Goal: Transaction & Acquisition: Purchase product/service

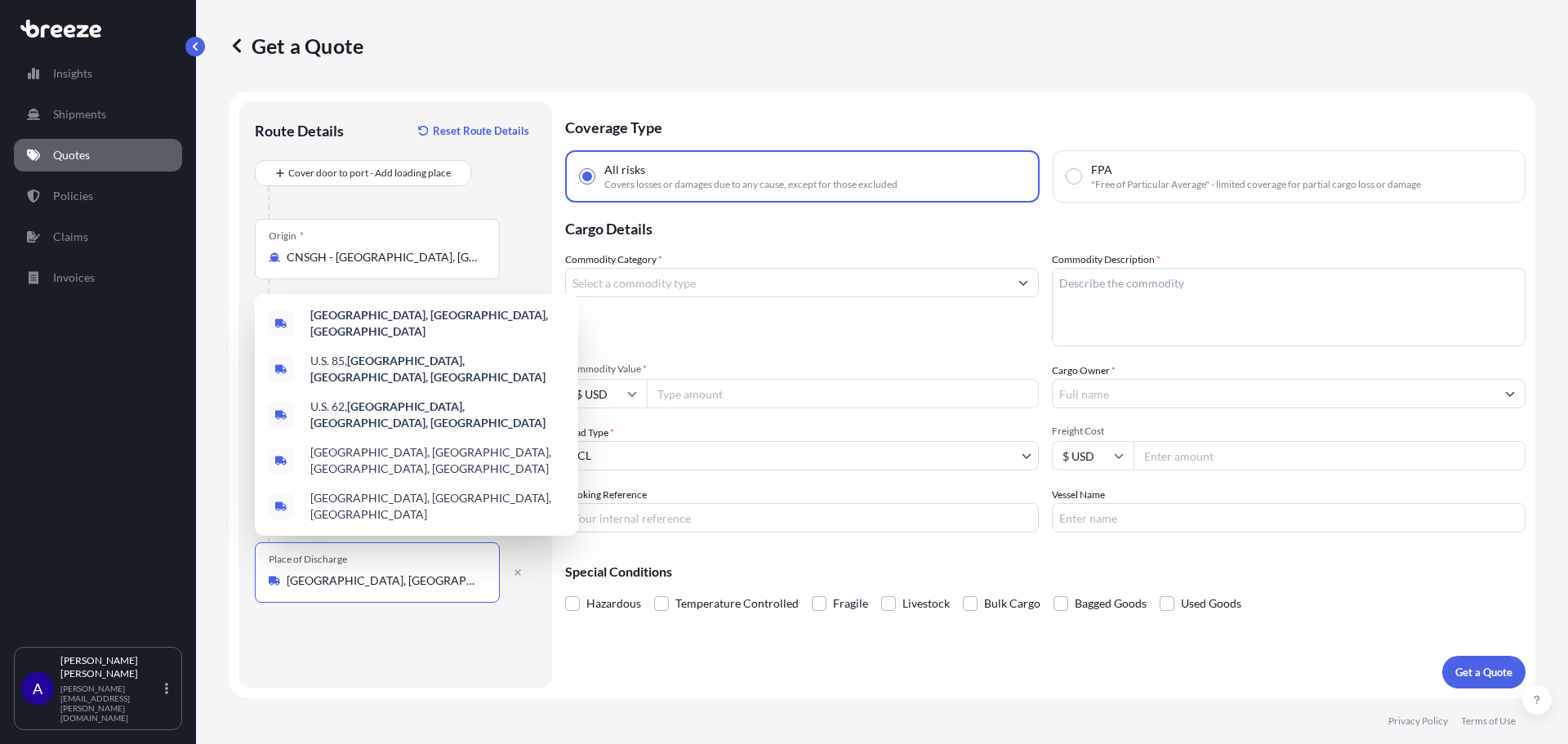
select select "Sea"
select select "Road"
select select "1"
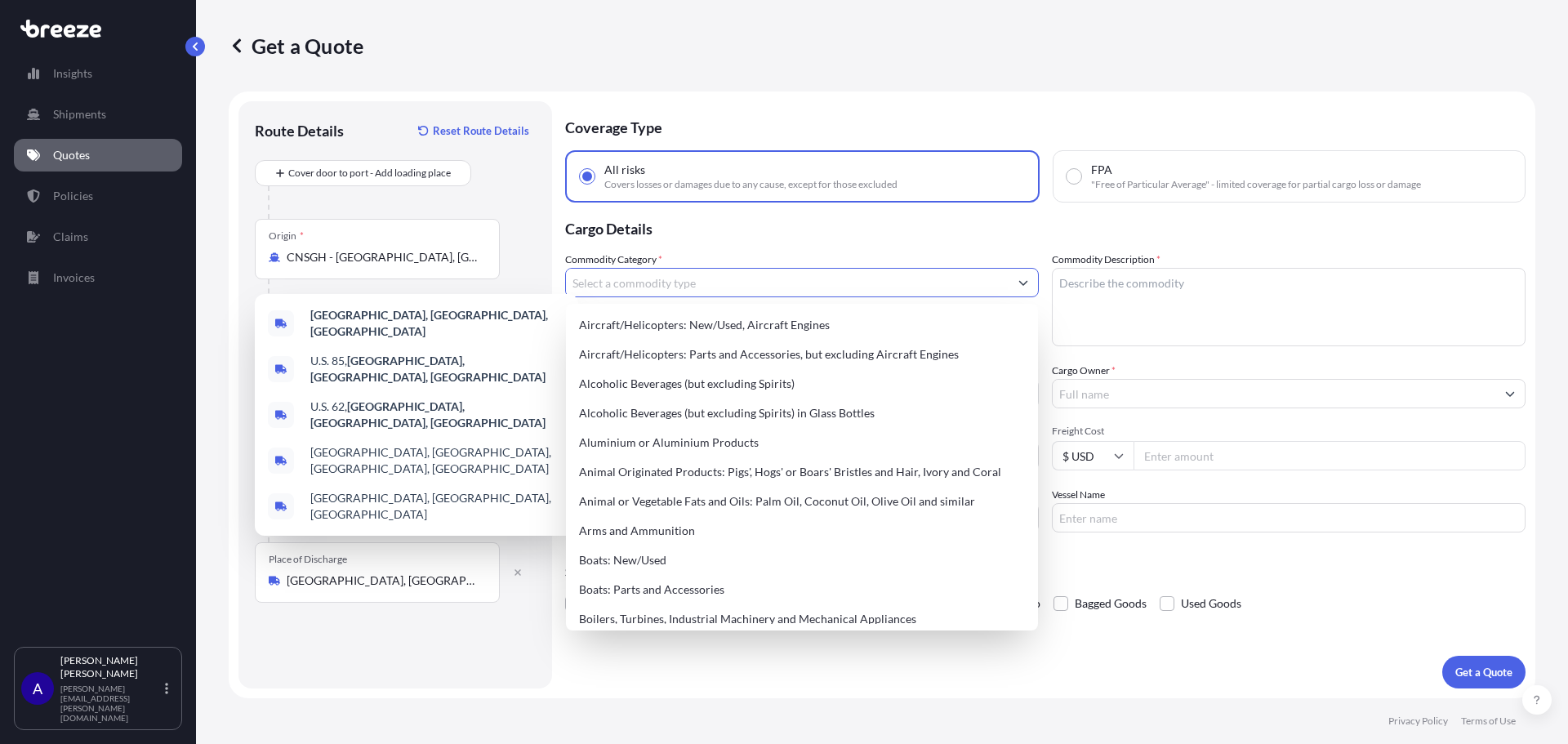
click at [677, 285] on input "Commodity Category *" at bounding box center [787, 283] width 442 height 30
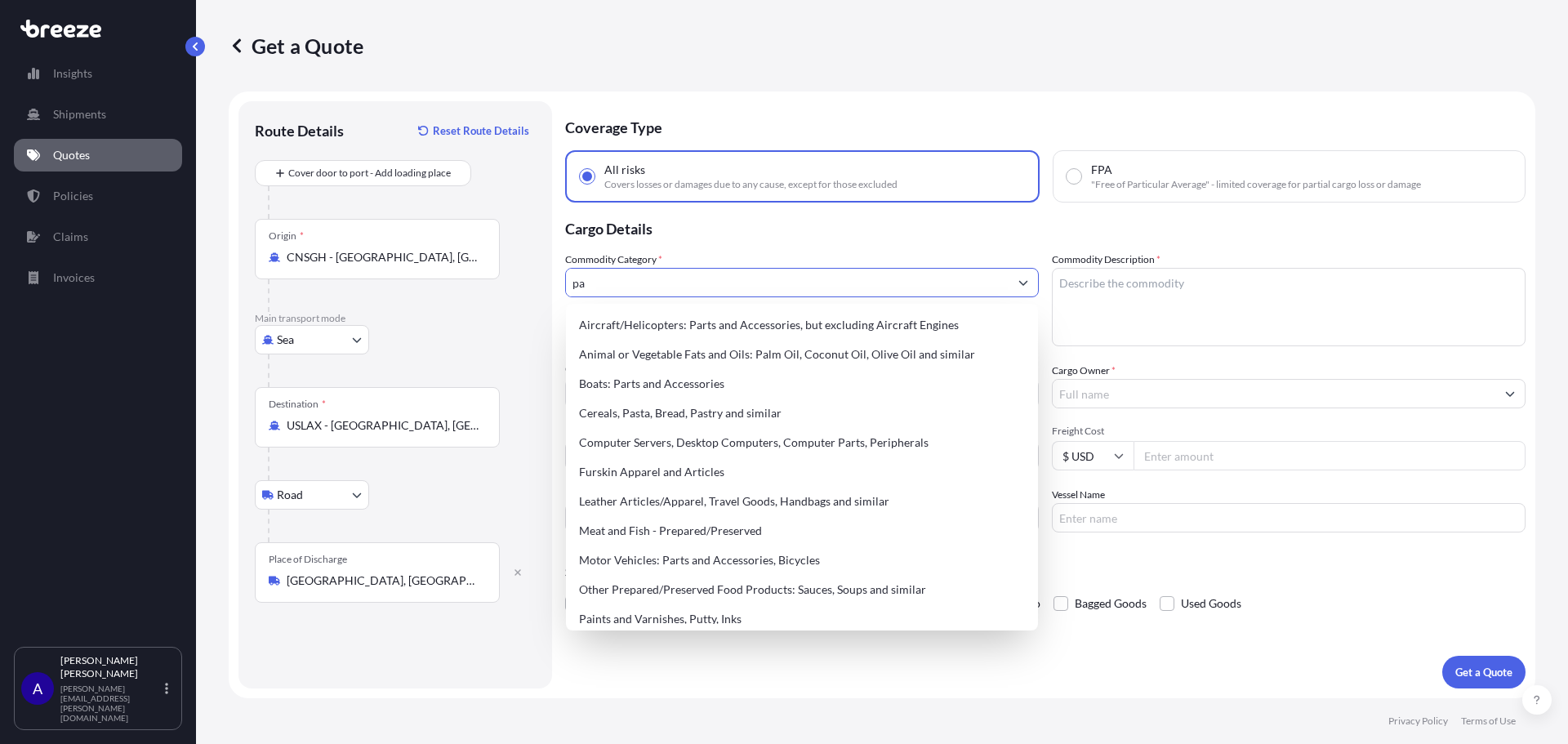
type input "p"
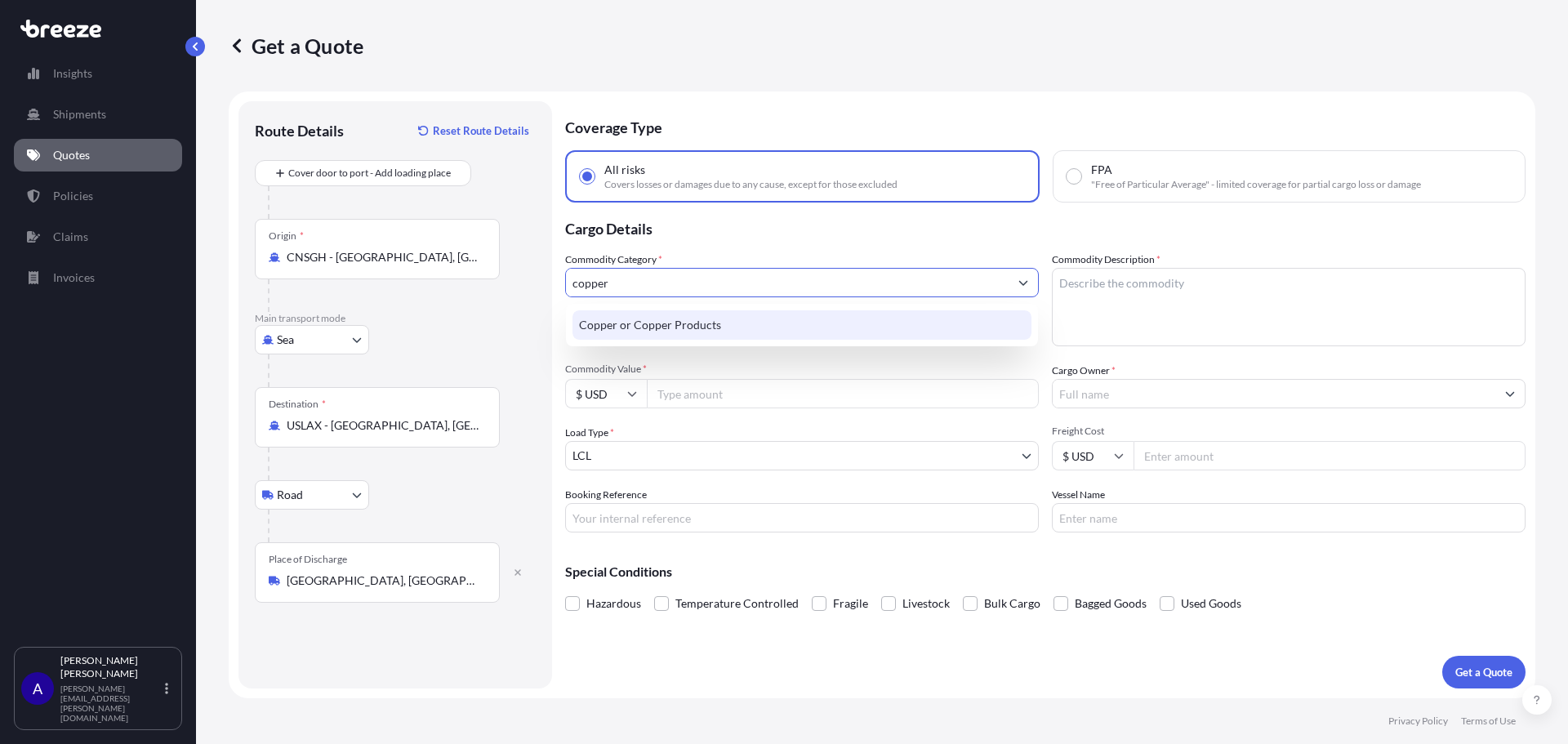
click at [671, 318] on div "Copper or Copper Products" at bounding box center [802, 325] width 459 height 30
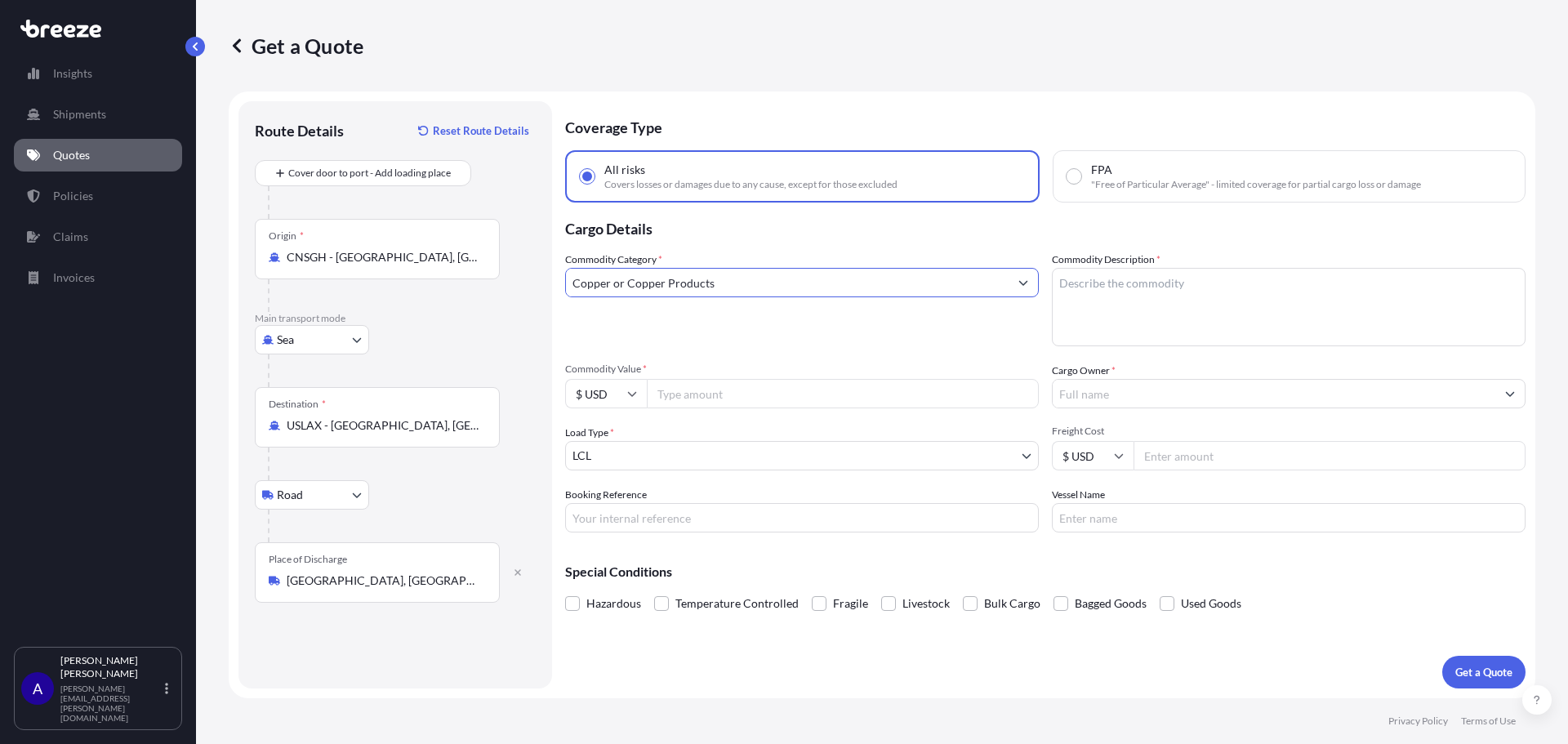
type input "Copper or Copper Products"
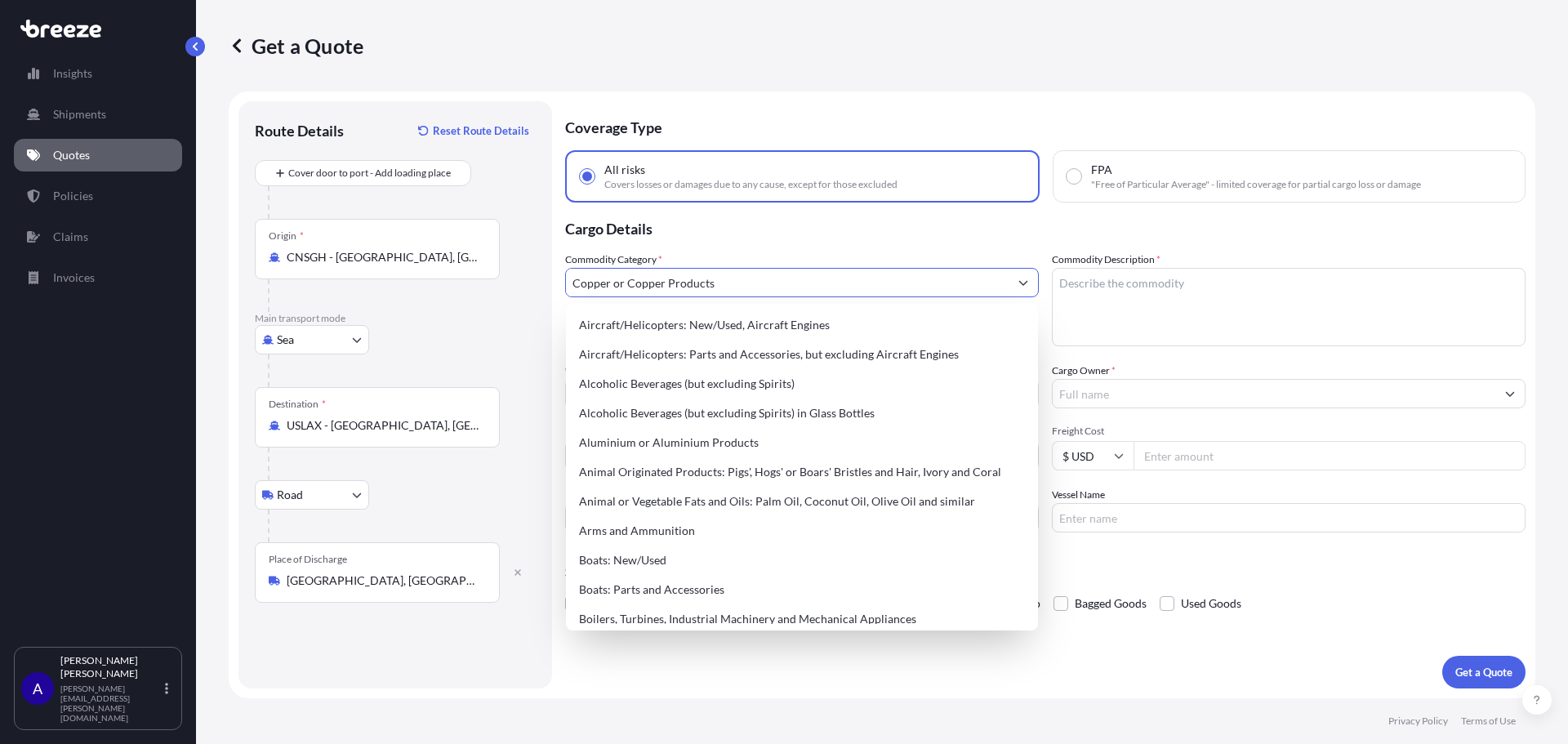
click at [1120, 299] on textarea "Commodity Description *" at bounding box center [1288, 307] width 474 height 79
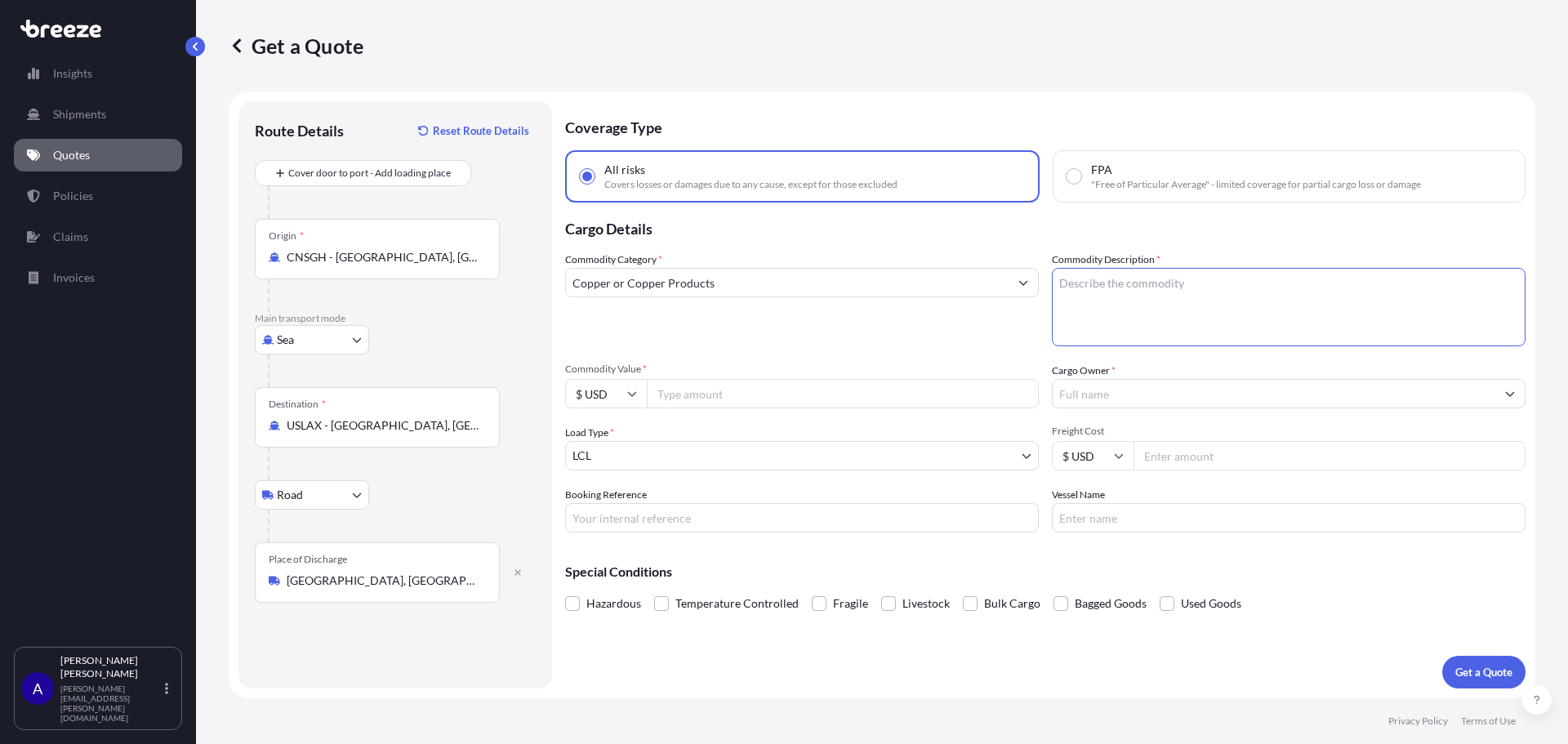
paste textarea "Parts of hand-operated and check appliances made of copper for taps, cocks, val…"
drag, startPoint x: 1437, startPoint y: 282, endPoint x: 1381, endPoint y: 285, distance: 56.1
click at [1381, 285] on textarea "Parts of hand-operated and check appliances made of copper for taps, cocks, val…" at bounding box center [1288, 307] width 474 height 79
click at [1422, 293] on textarea "Parts of hand-operated and check appliances made of copper for valves" at bounding box center [1288, 307] width 474 height 79
type textarea "Parts of hand-operated and check appliances made of copper for valves."
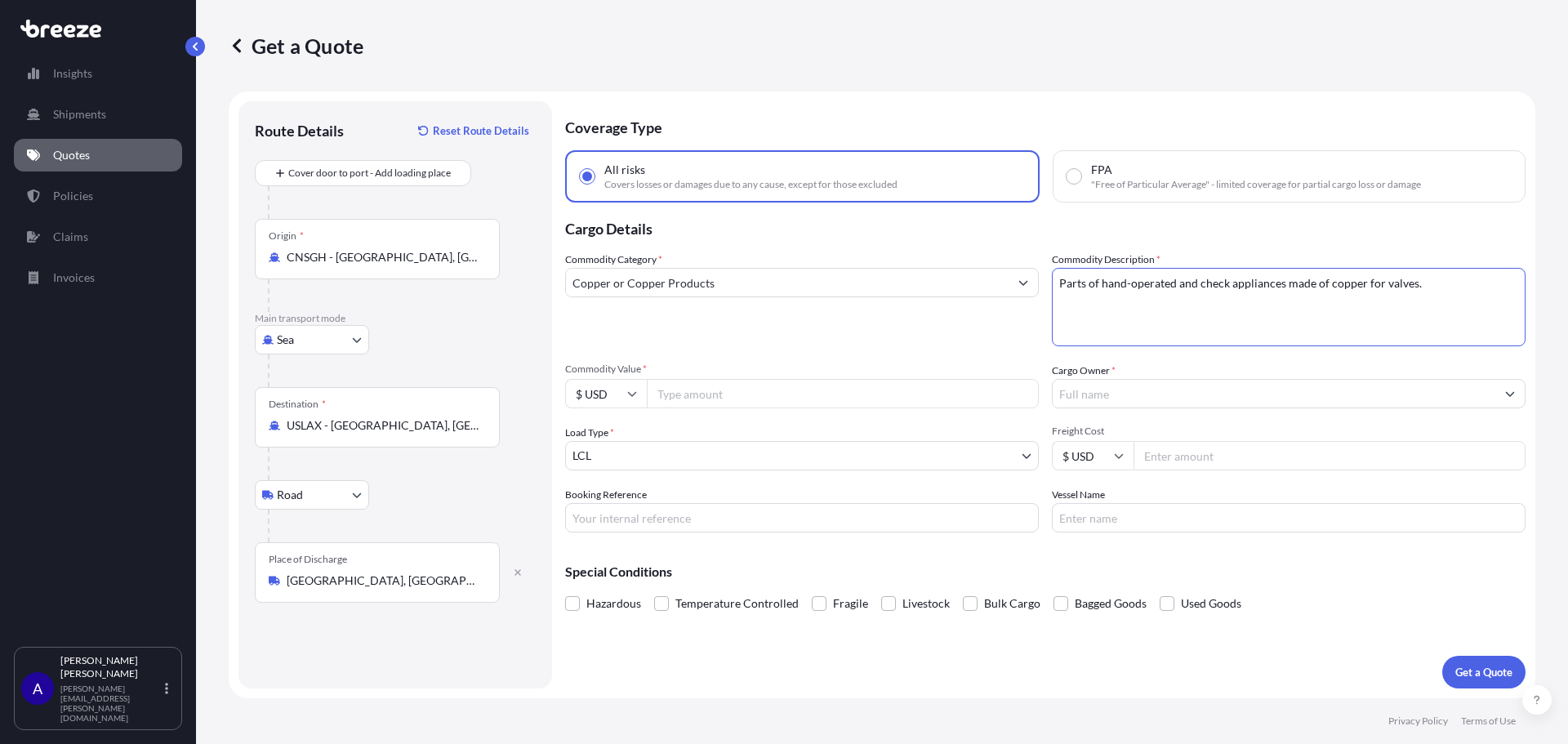
click at [733, 391] on input "Commodity Value *" at bounding box center [843, 394] width 392 height 30
type input "20063.44"
click at [730, 429] on div "Load Type * LCL" at bounding box center [802, 447] width 474 height 45
click at [1155, 396] on input "Cargo Owner *" at bounding box center [1274, 394] width 442 height 30
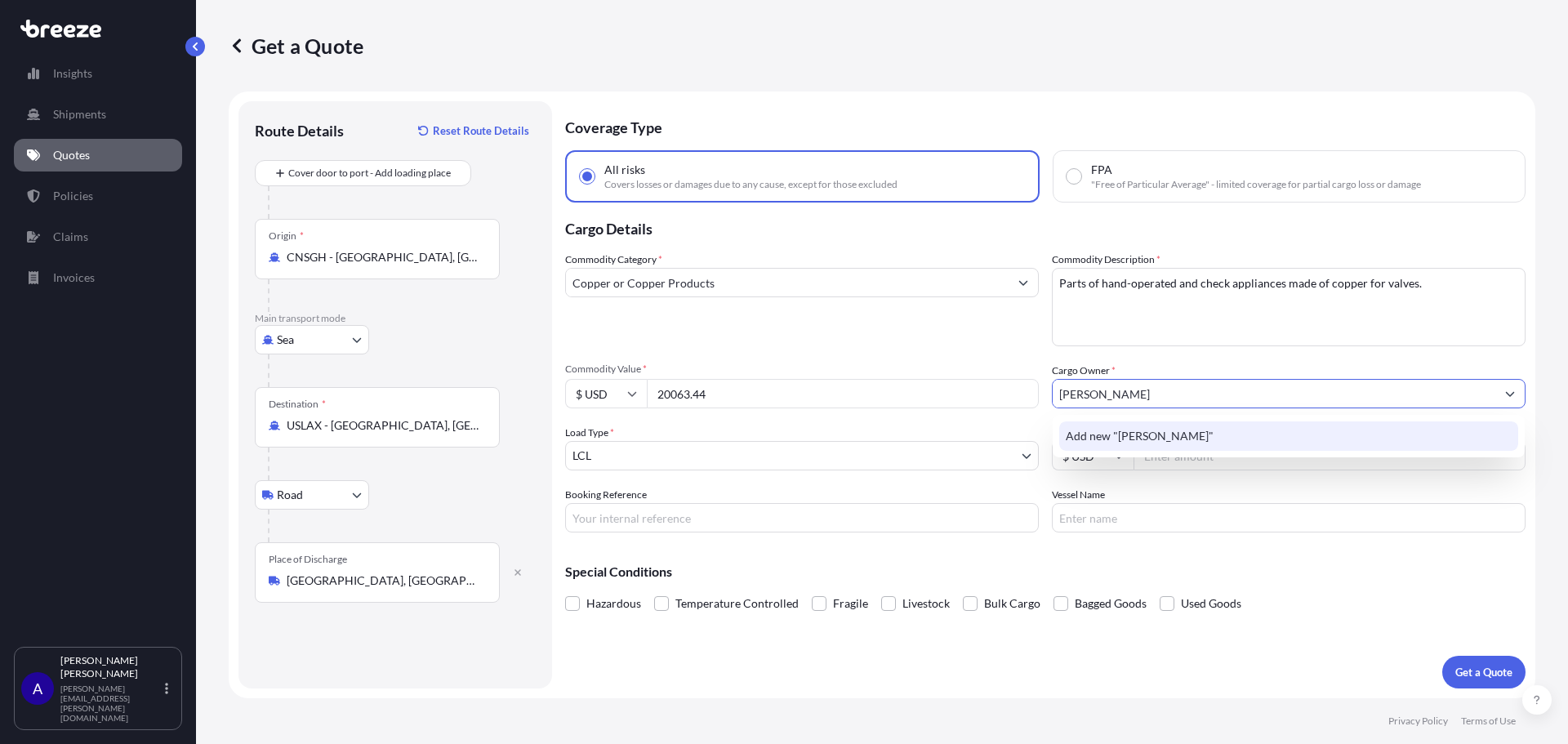
type input "[PERSON_NAME]"
click at [897, 494] on div "Booking Reference" at bounding box center [802, 509] width 474 height 45
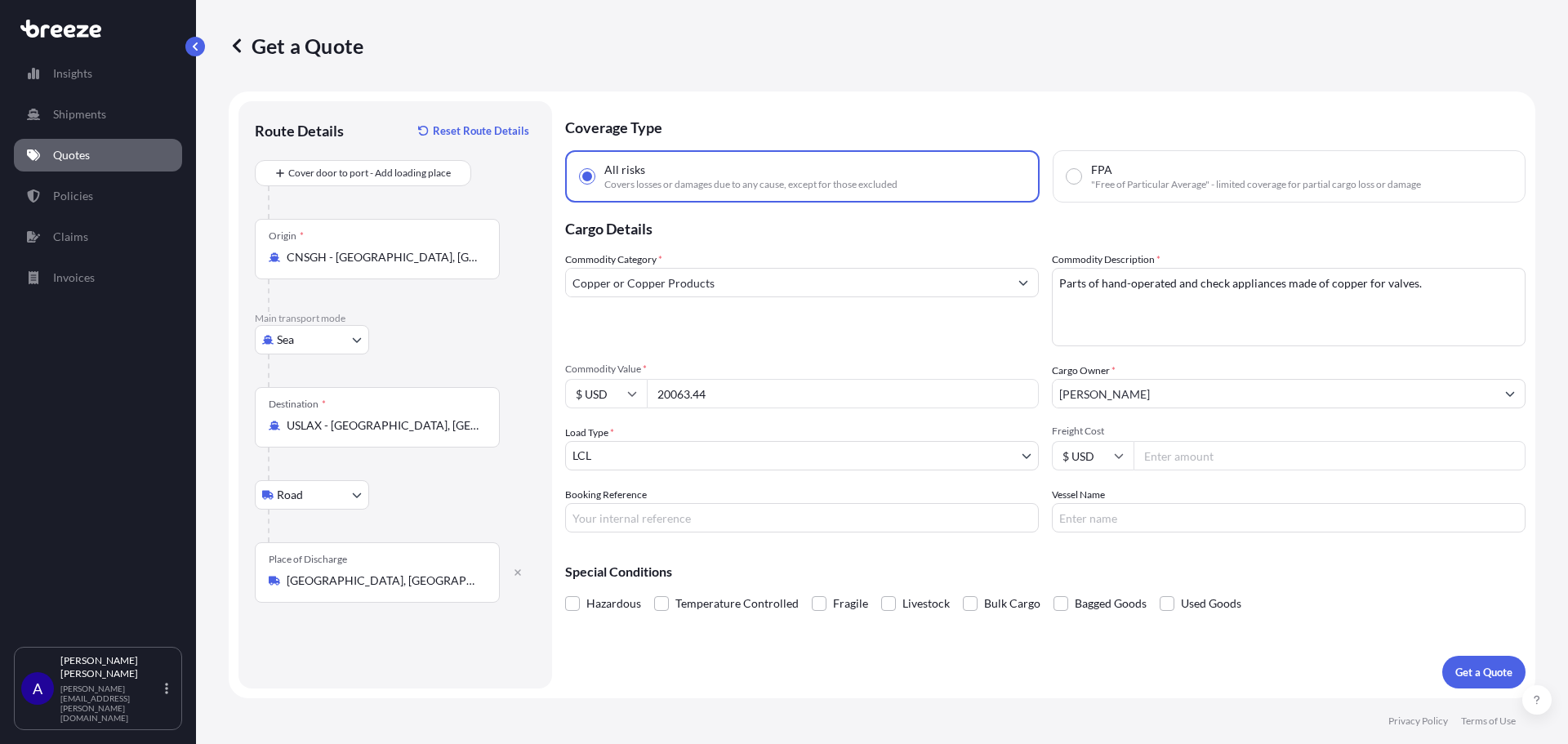
click at [1168, 459] on input "Freight Cost" at bounding box center [1330, 456] width 392 height 30
type input "2593.86"
click at [795, 524] on input "Booking Reference" at bounding box center [802, 518] width 474 height 30
click at [813, 551] on div "Special Conditions Hazardous Temperature Controlled Fragile Livestock Bulk Carg…" at bounding box center [1045, 580] width 960 height 70
click at [1476, 678] on p "Get a Quote" at bounding box center [1484, 672] width 57 height 17
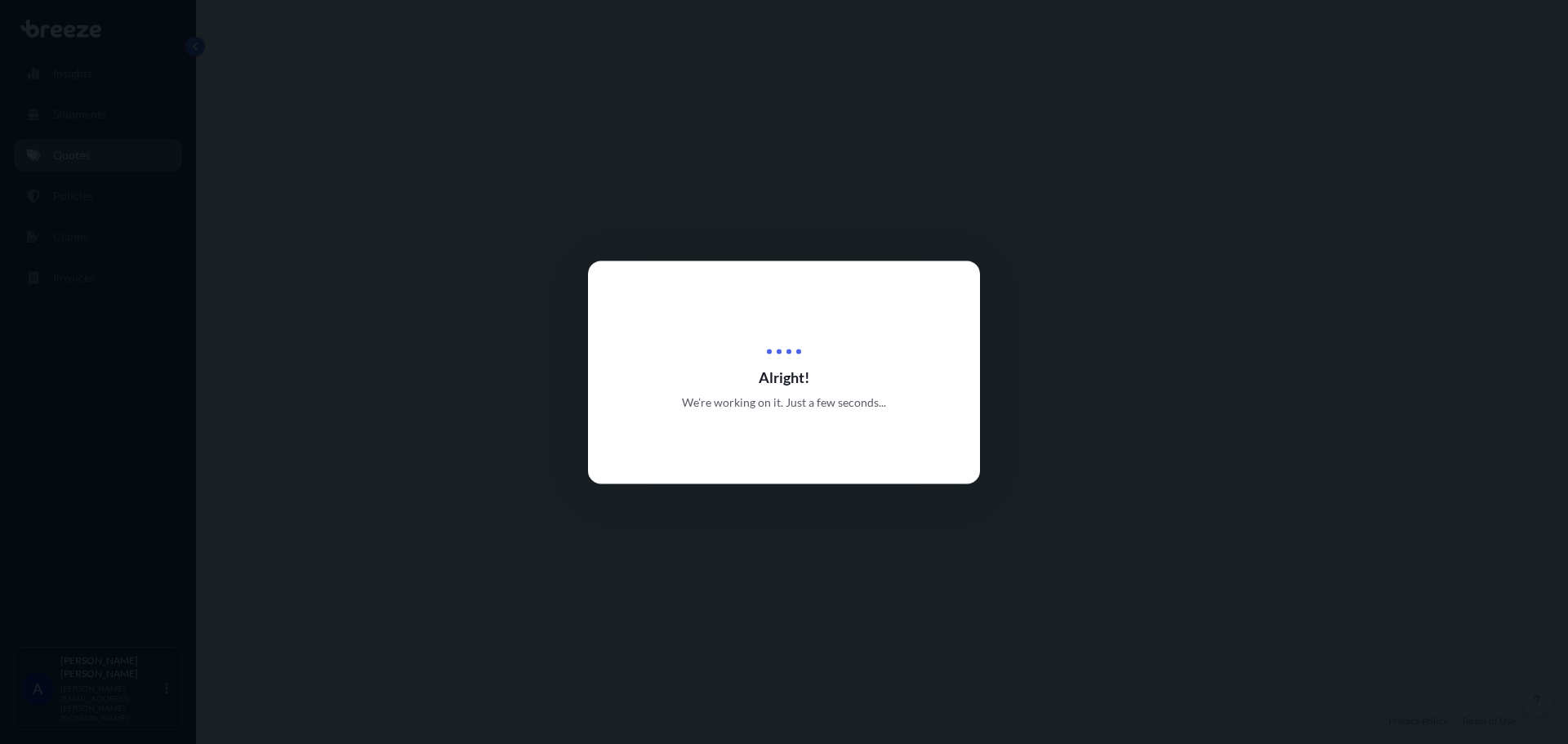
select select "Sea"
select select "Road"
select select "1"
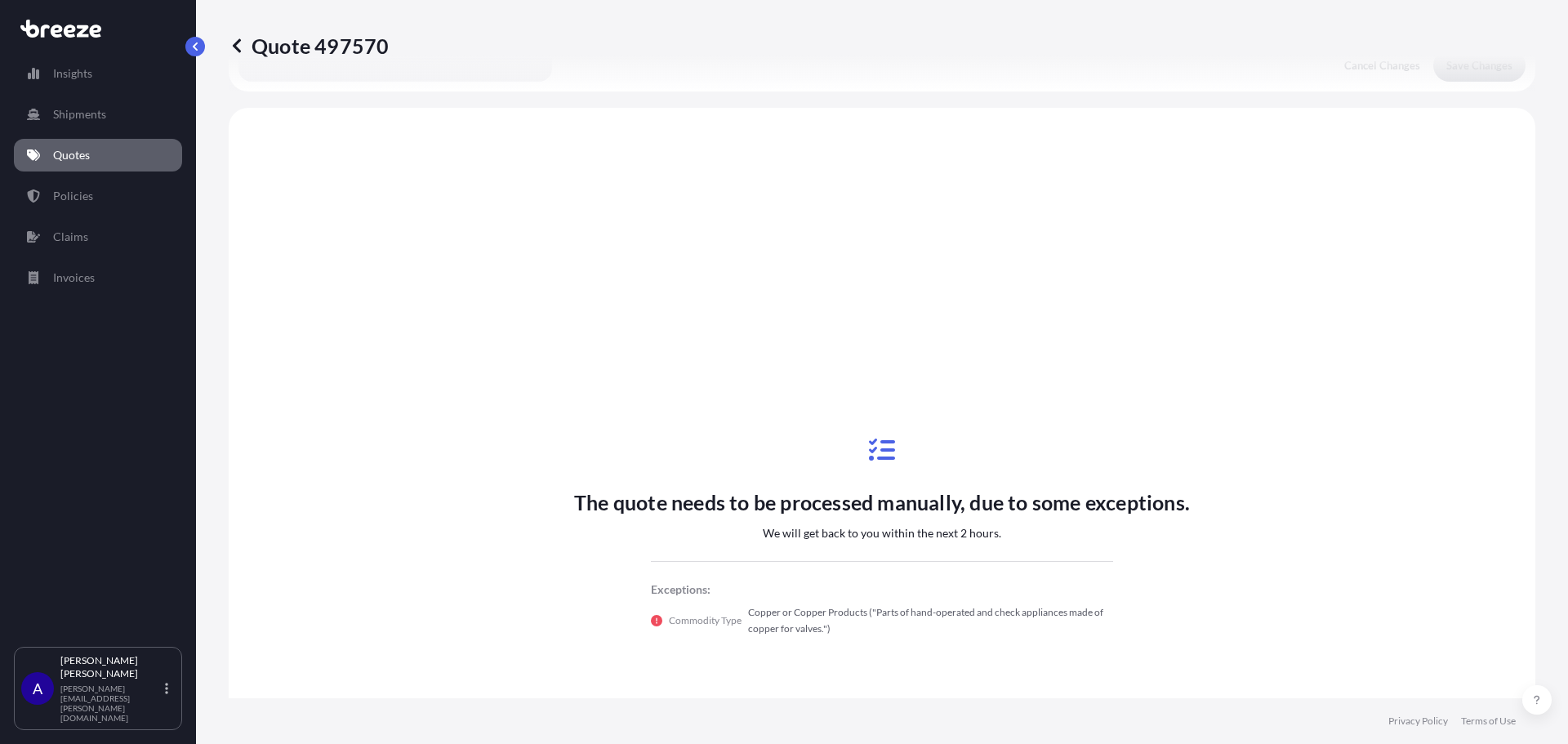
scroll to position [496, 0]
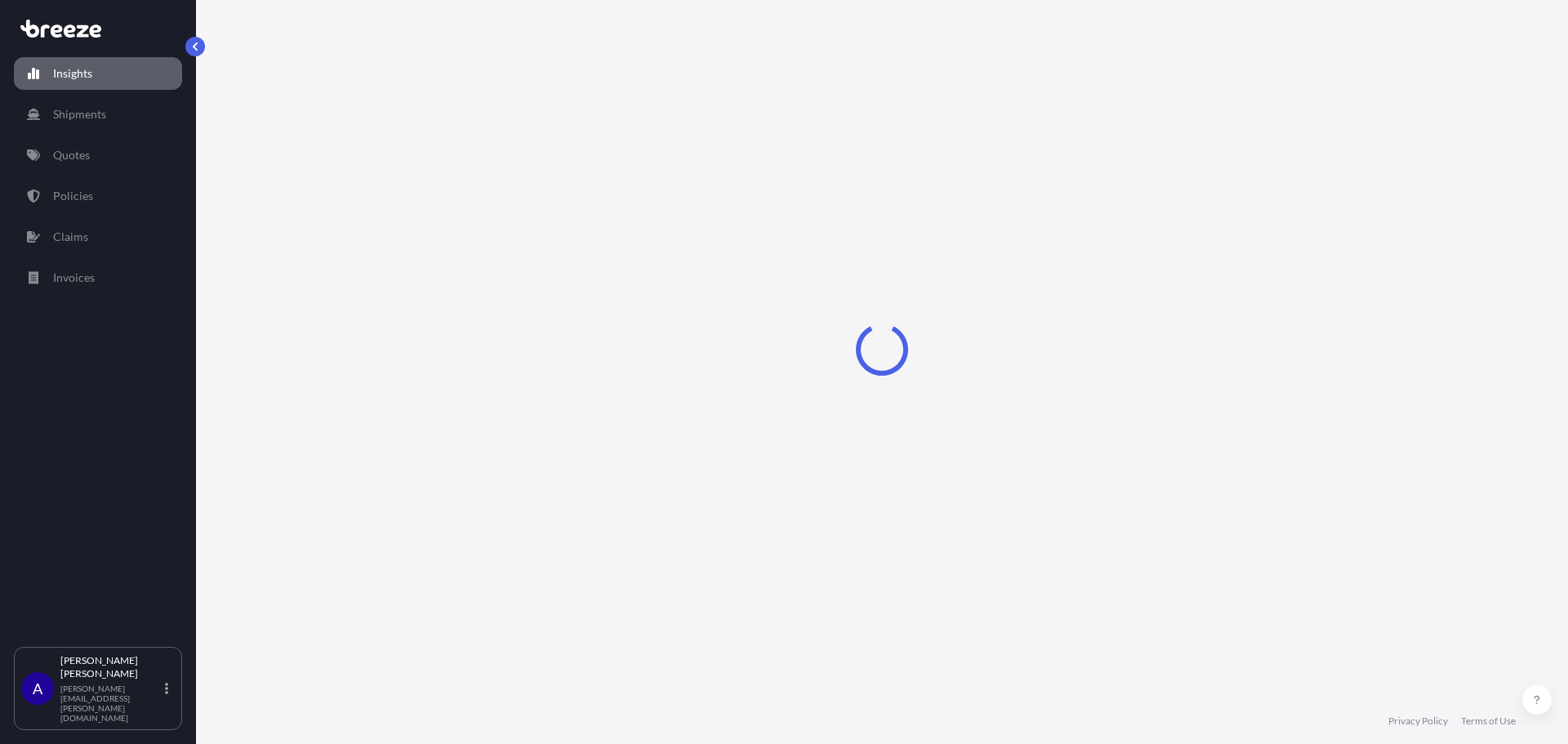
select select "2025"
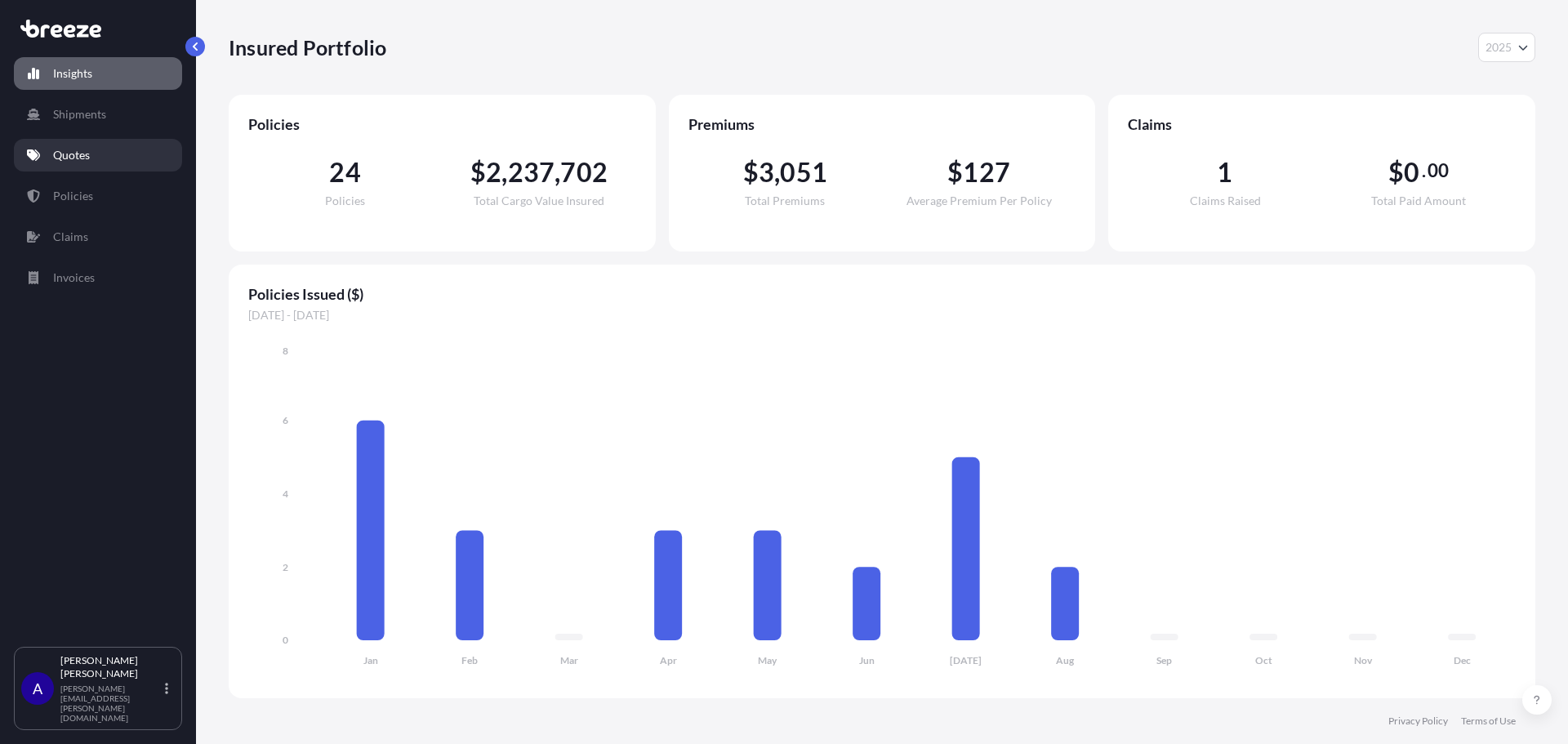
click at [70, 157] on p "Quotes" at bounding box center [71, 155] width 36 height 17
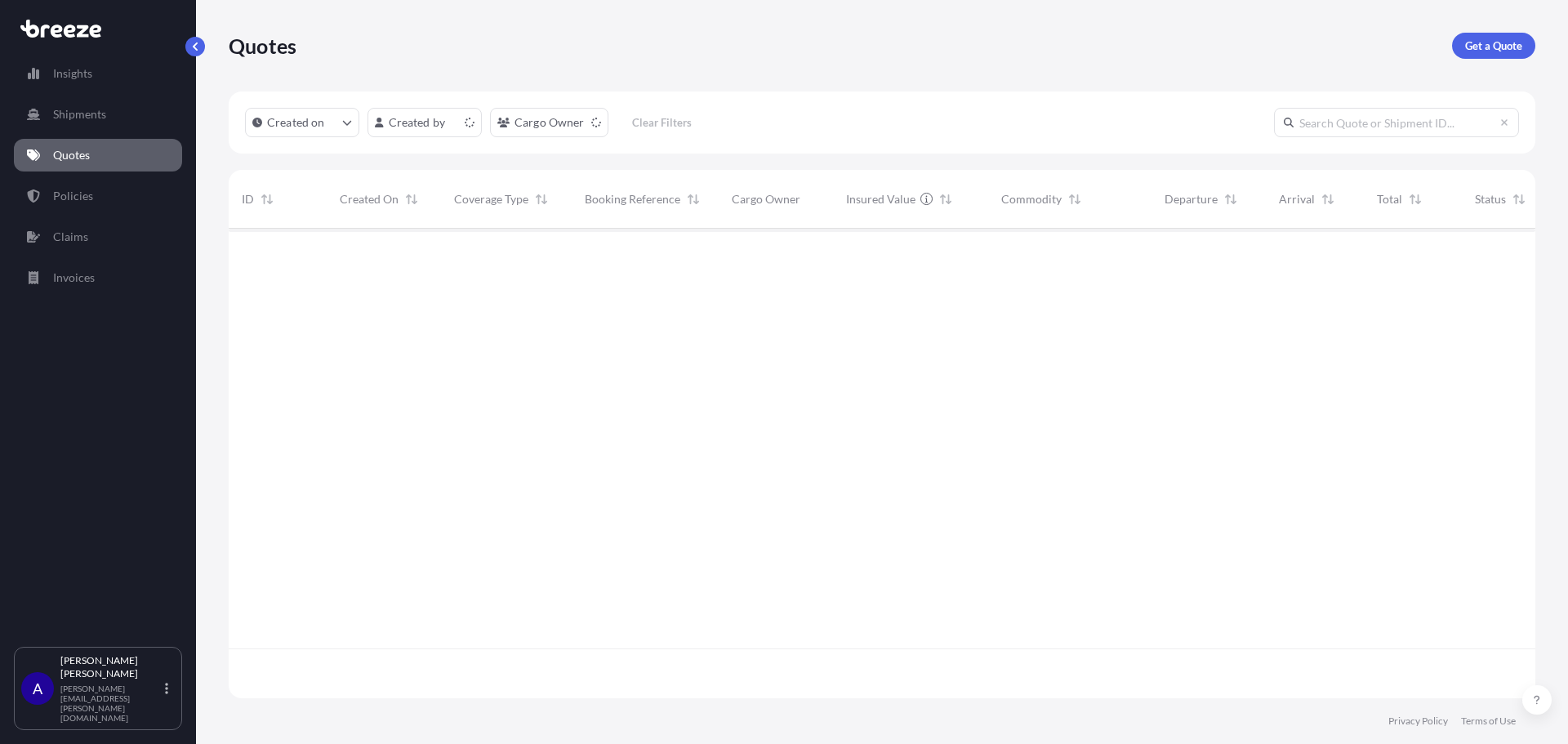
scroll to position [467, 1294]
click at [1488, 45] on p "Get a Quote" at bounding box center [1494, 45] width 57 height 17
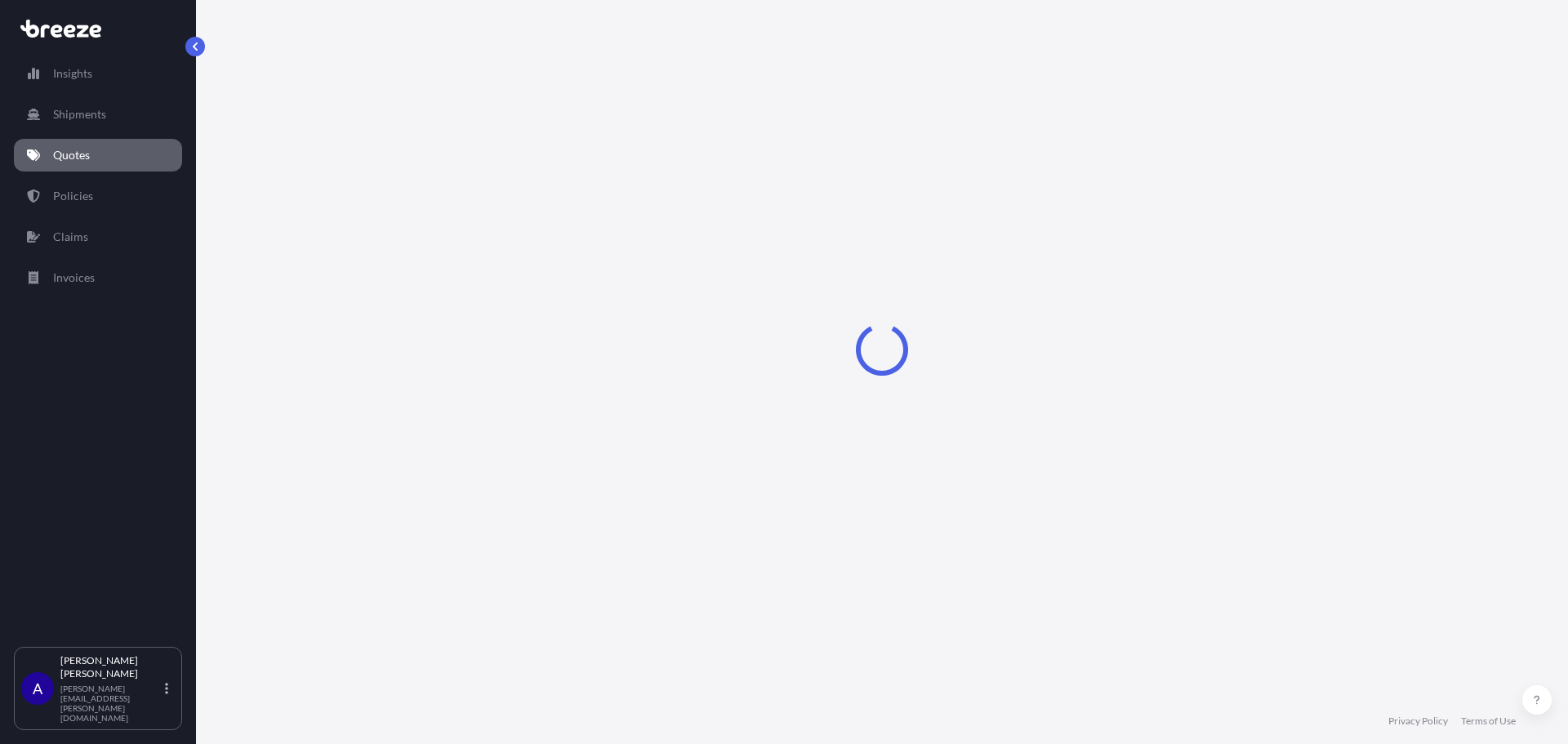
select select "Sea"
select select "1"
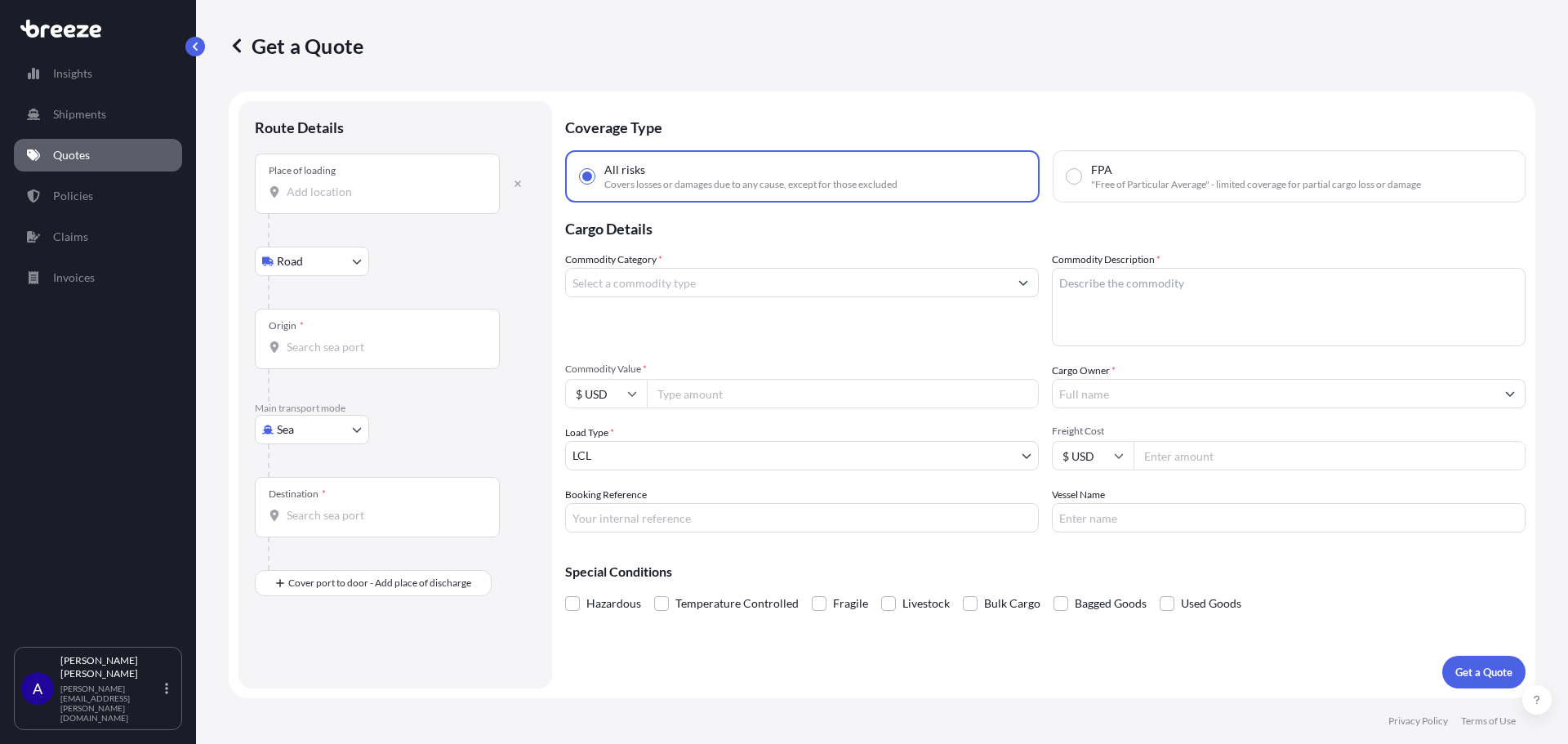
click at [357, 427] on body "Insights Shipments Quotes Policies Claims Invoices A Abraham Torres abraham.tor…" at bounding box center [784, 372] width 1568 height 744
click at [311, 492] on div "Air" at bounding box center [311, 502] width 101 height 30
select select "Air"
click at [333, 208] on div "Place of loading" at bounding box center [377, 190] width 245 height 60
click at [333, 207] on input "Place of loading" at bounding box center [383, 198] width 193 height 17
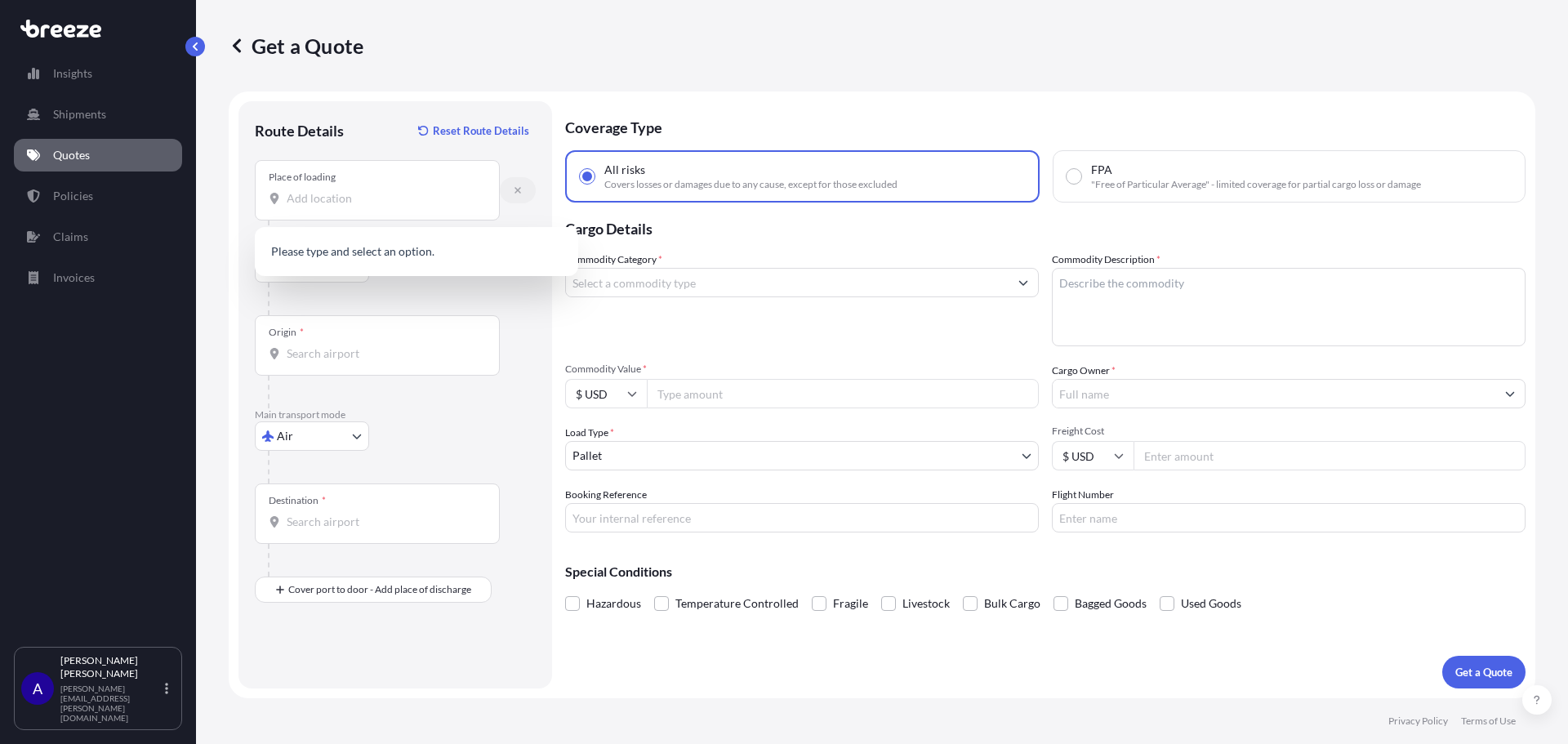
click at [516, 191] on icon "button" at bounding box center [517, 190] width 7 height 7
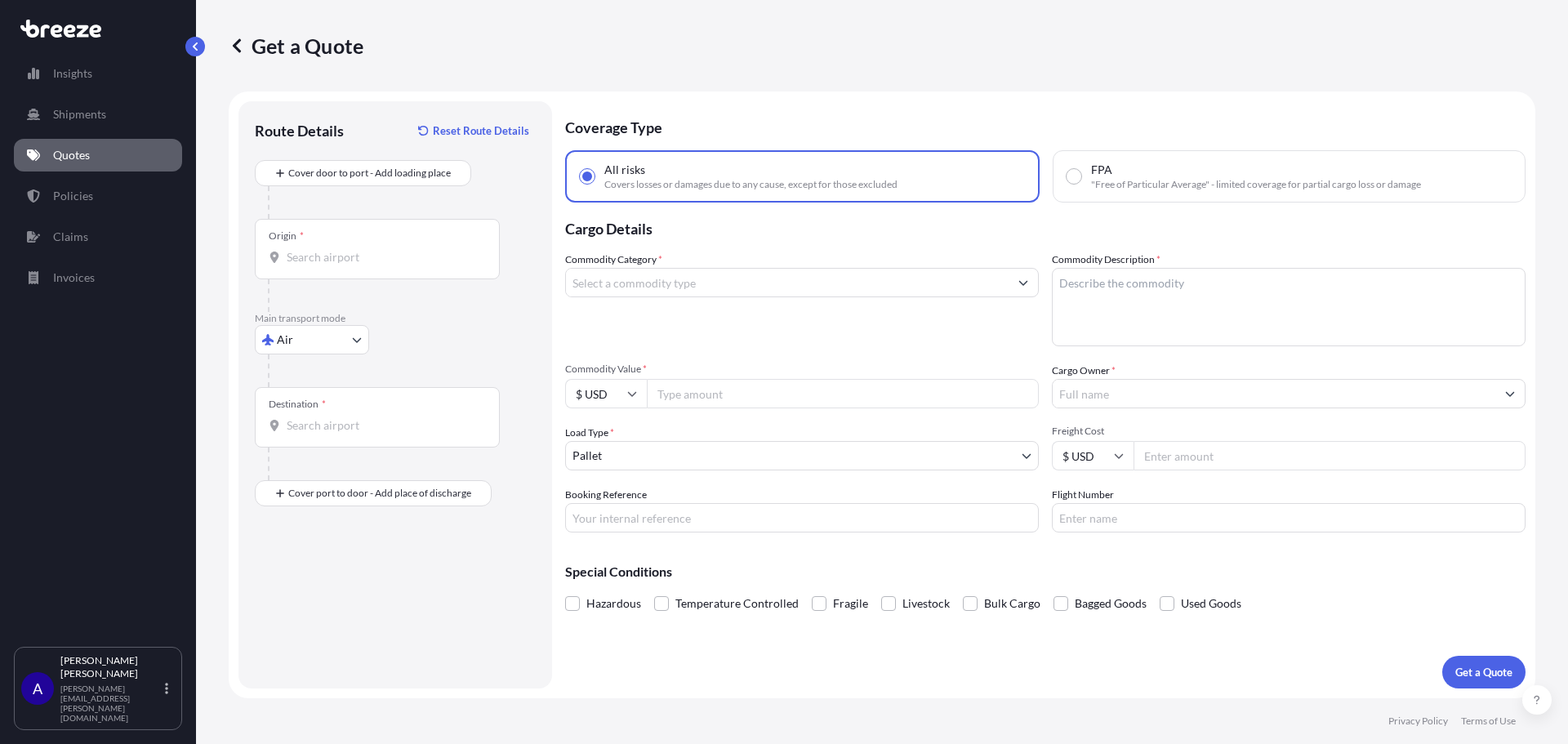
click at [330, 255] on input "Origin *" at bounding box center [383, 257] width 193 height 17
type input "CNPVG - Shanghai Pudong International Apt, China"
click at [313, 423] on input "Destination *" at bounding box center [383, 426] width 193 height 17
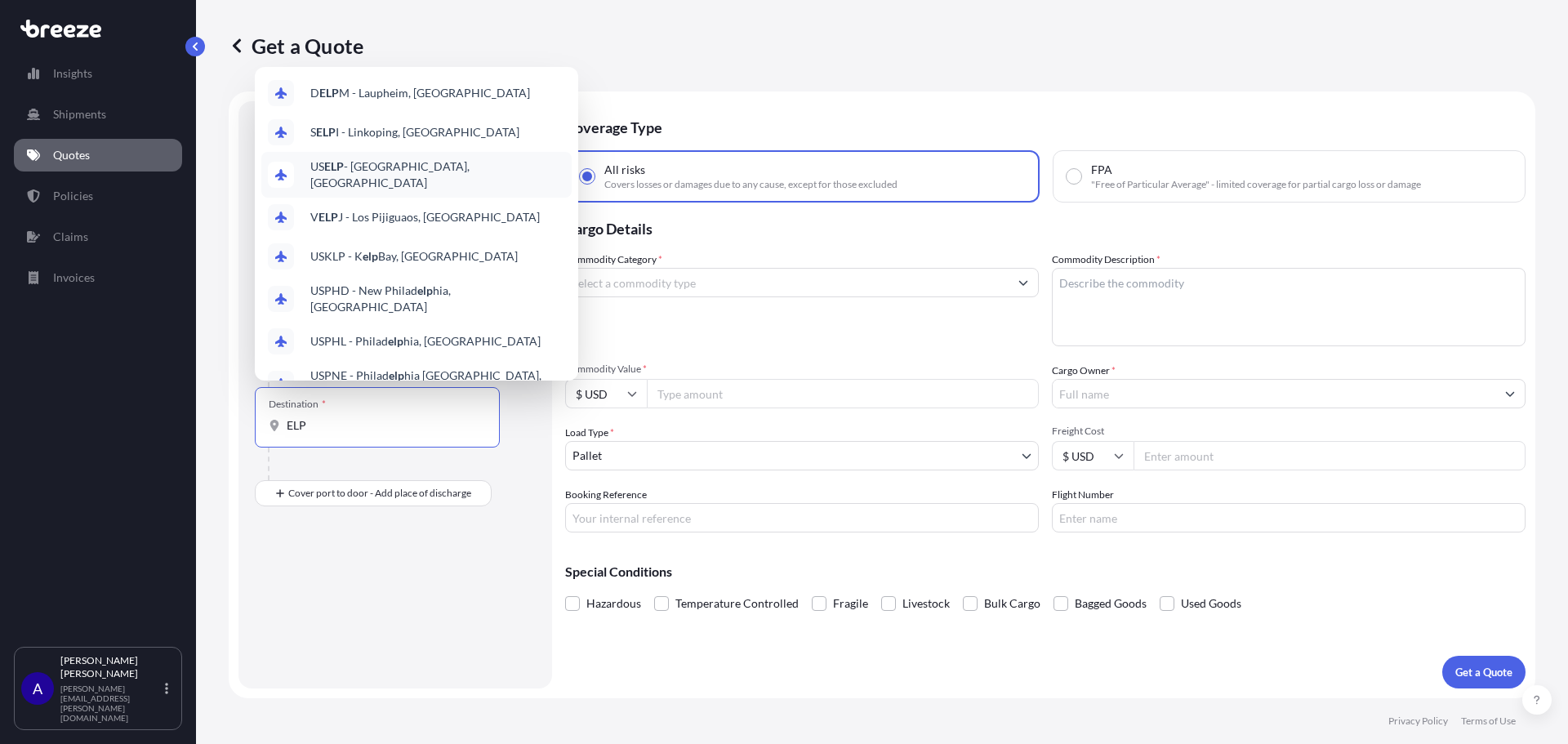
click at [395, 169] on span "US ELP - El Paso, United States" at bounding box center [437, 174] width 255 height 33
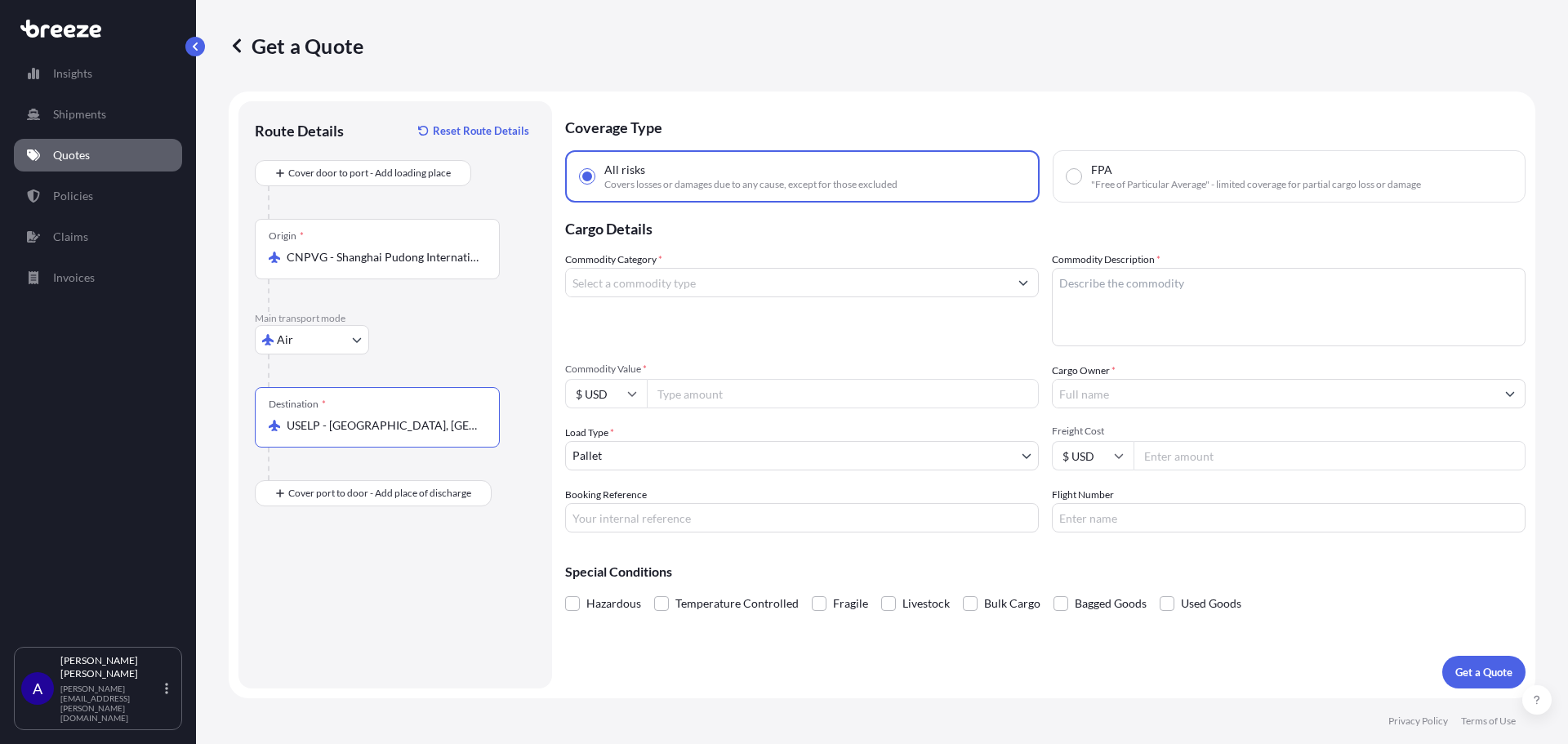
drag, startPoint x: 436, startPoint y: 421, endPoint x: 260, endPoint y: 404, distance: 176.8
click at [261, 404] on div "Destination * USELP - El Paso, United States" at bounding box center [377, 417] width 245 height 60
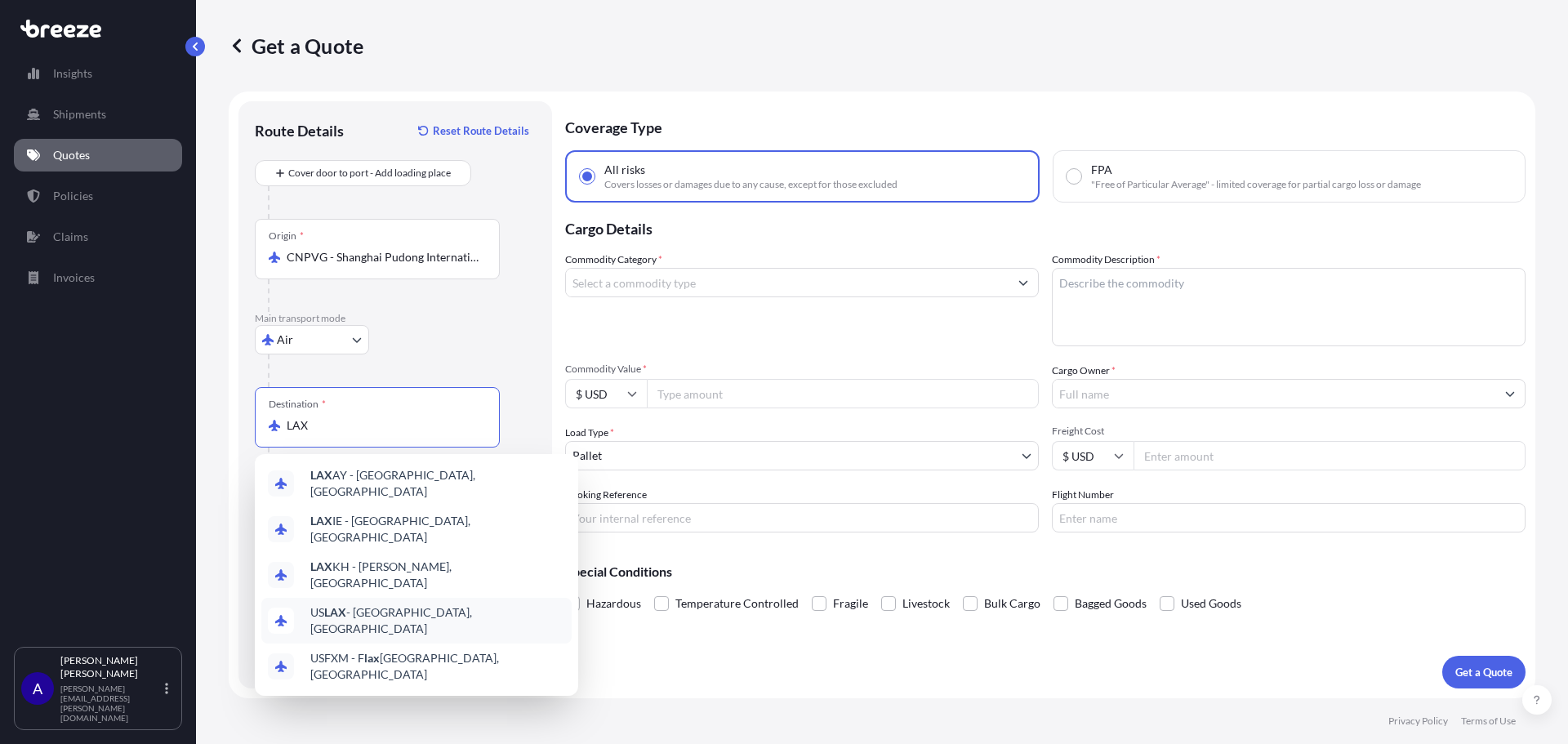
click at [354, 605] on span "US LAX - Los Angeles, United States" at bounding box center [437, 621] width 255 height 33
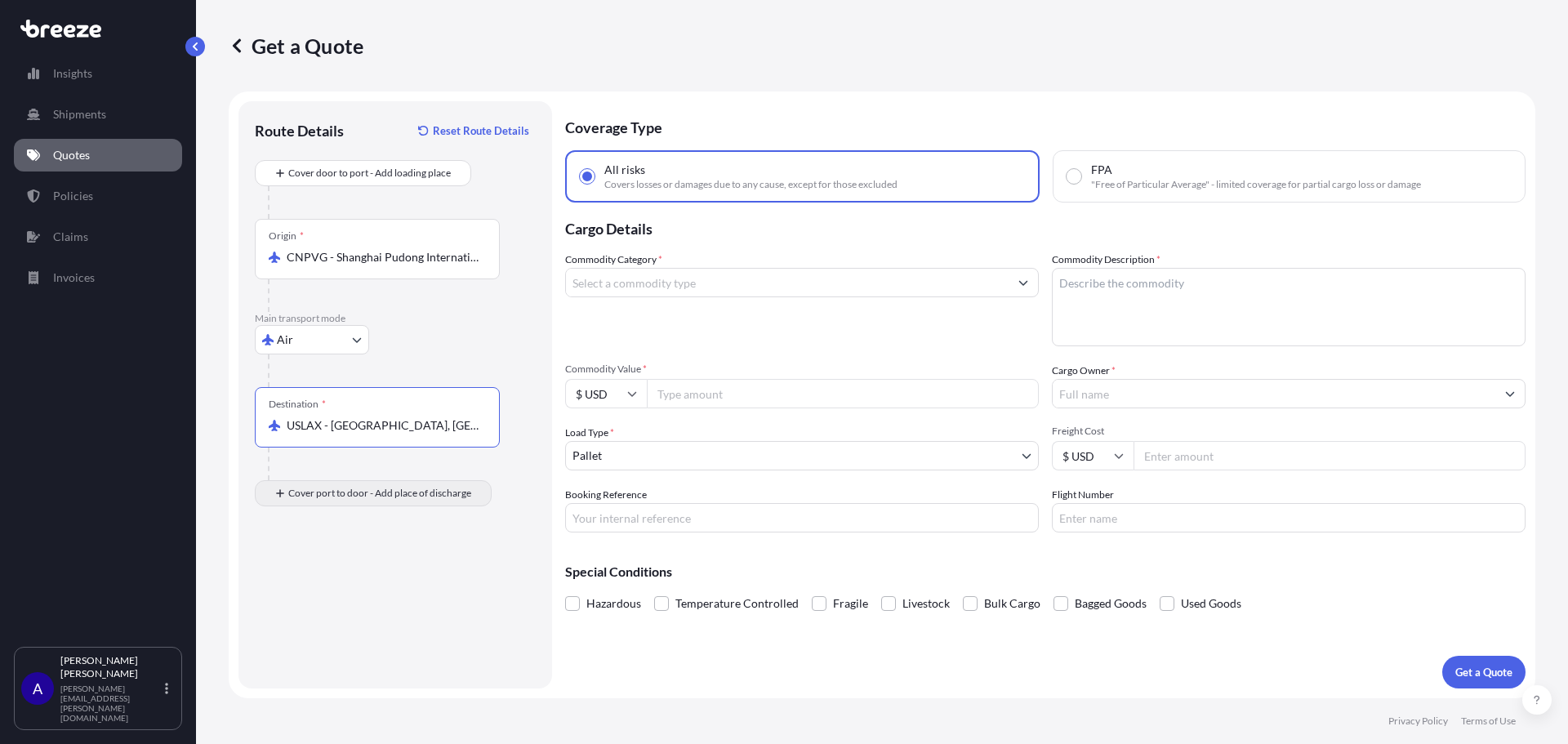
type input "USLAX - [GEOGRAPHIC_DATA], [GEOGRAPHIC_DATA]"
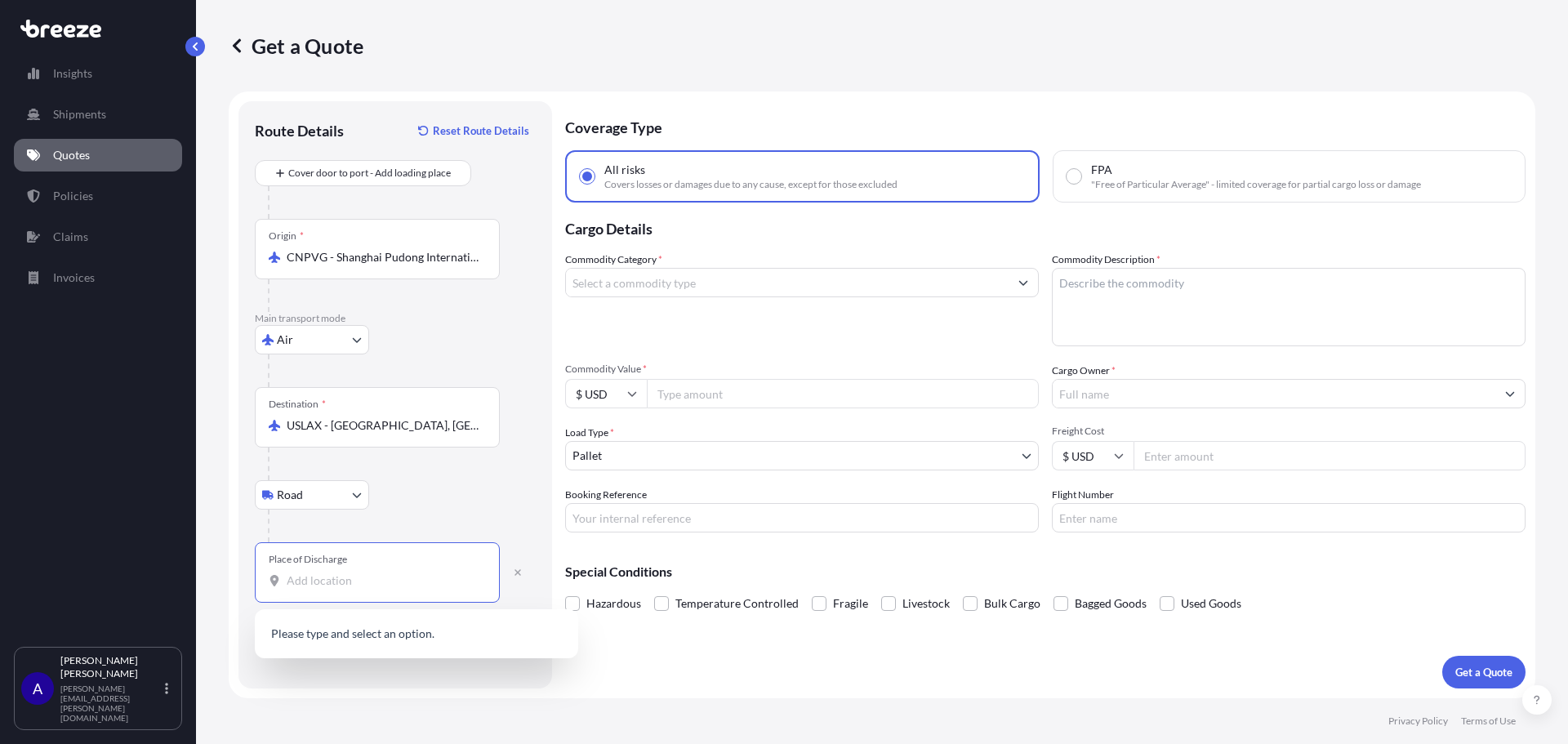
click at [338, 577] on input "Place of Discharge" at bounding box center [383, 580] width 193 height 17
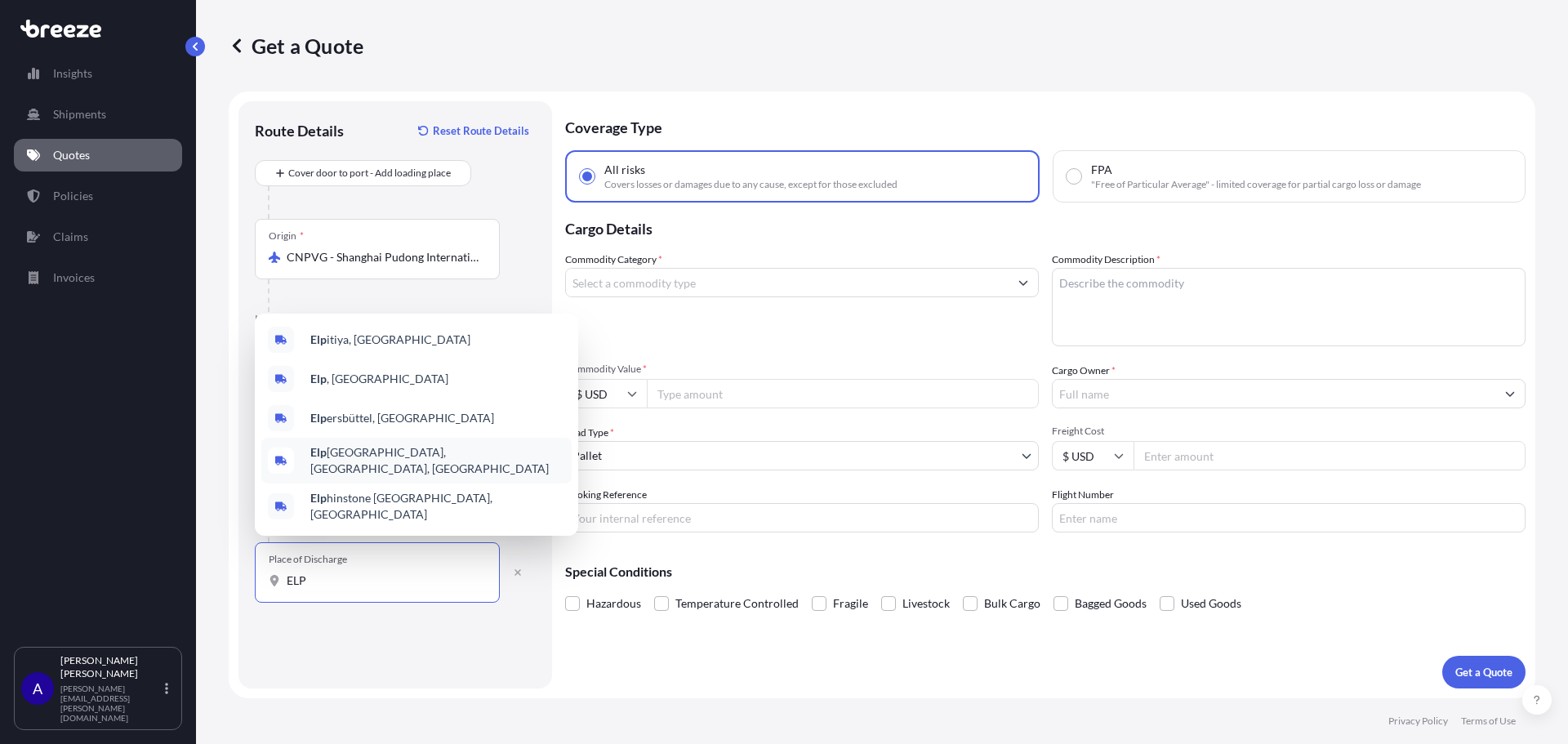
click at [335, 472] on span "Elp aso, TX, USA" at bounding box center [437, 460] width 255 height 33
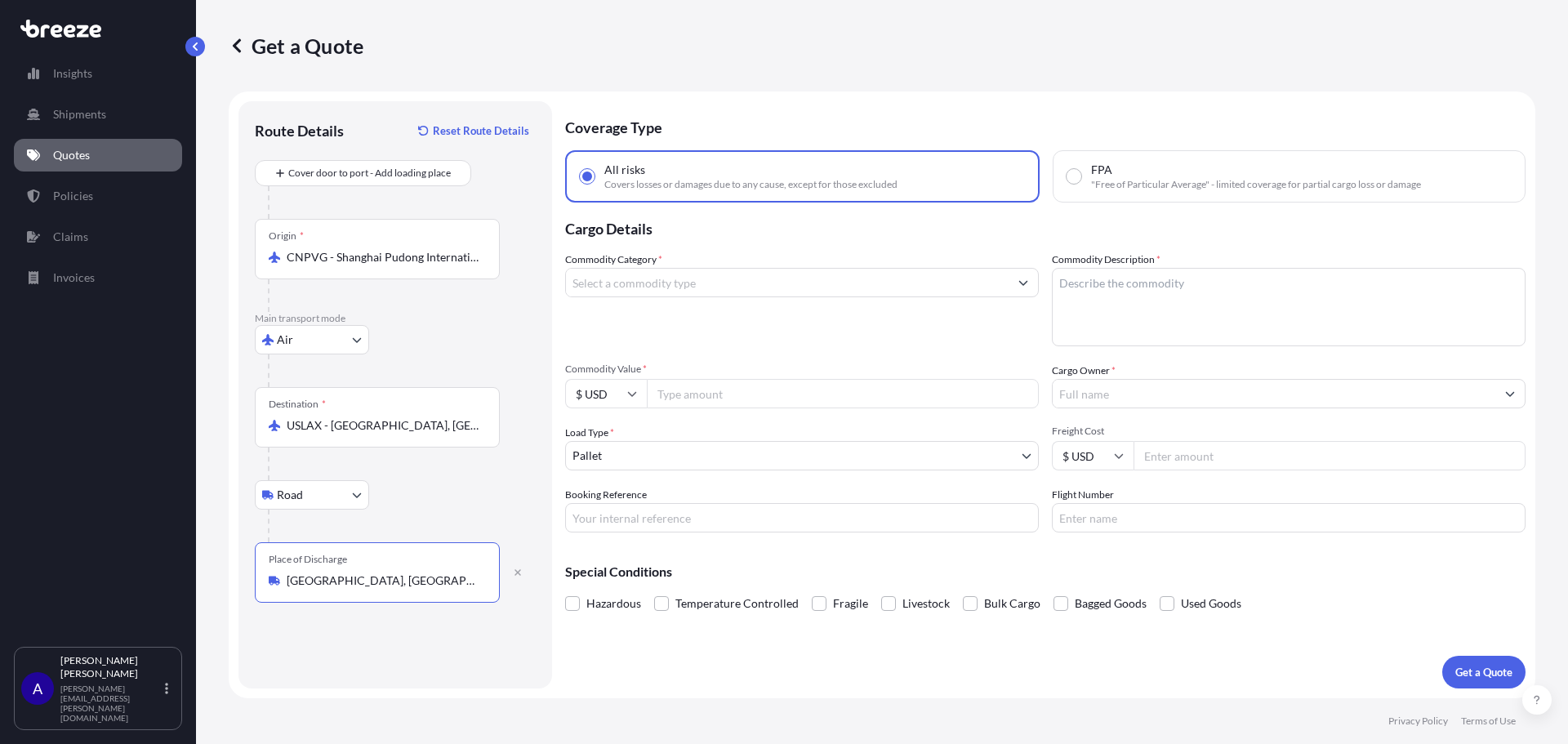
type input "Elpaso, TX, USA"
